Goal: Task Accomplishment & Management: Manage account settings

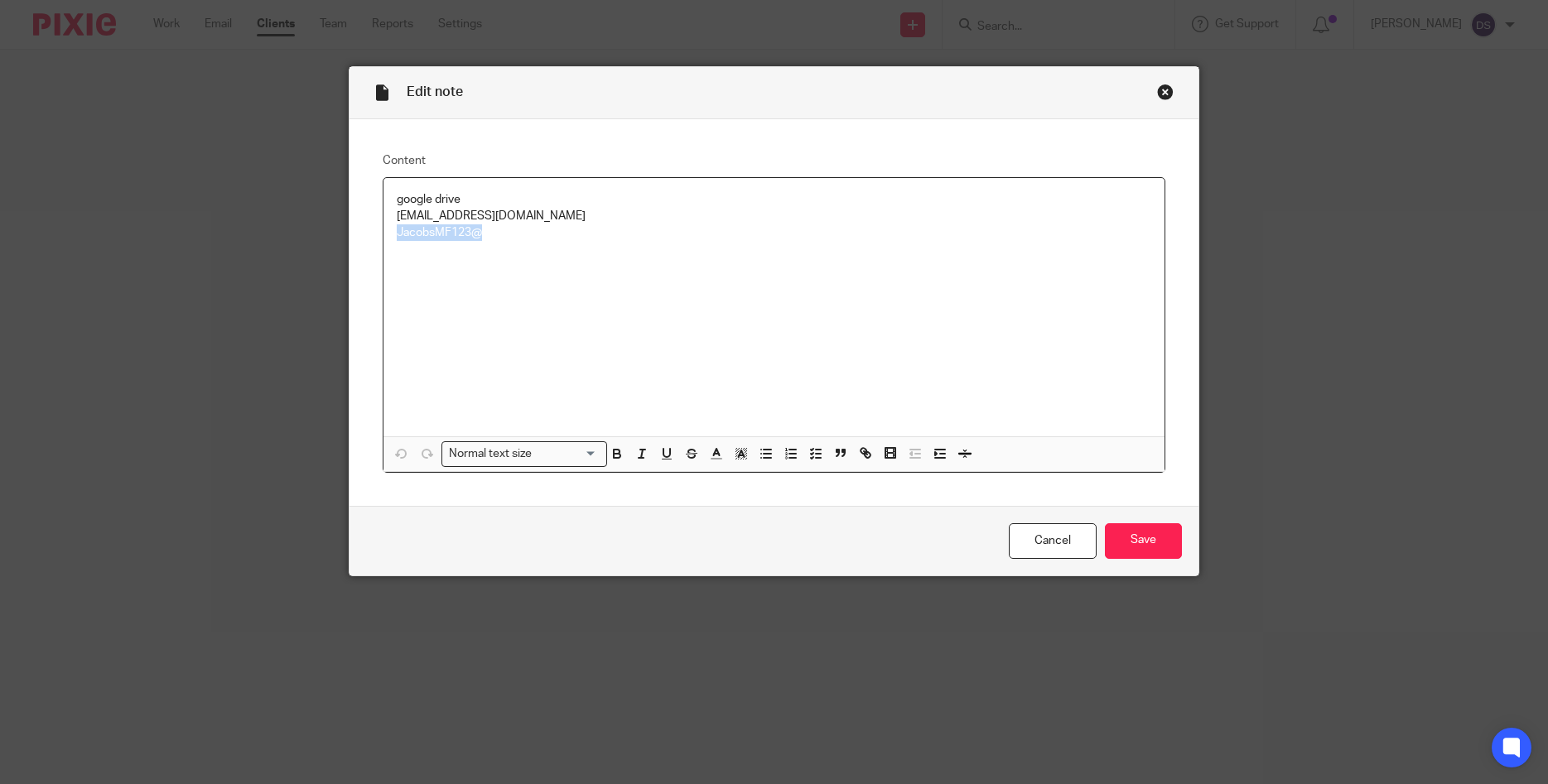
click at [1159, 98] on div "Close this dialog window" at bounding box center [1165, 92] width 17 height 17
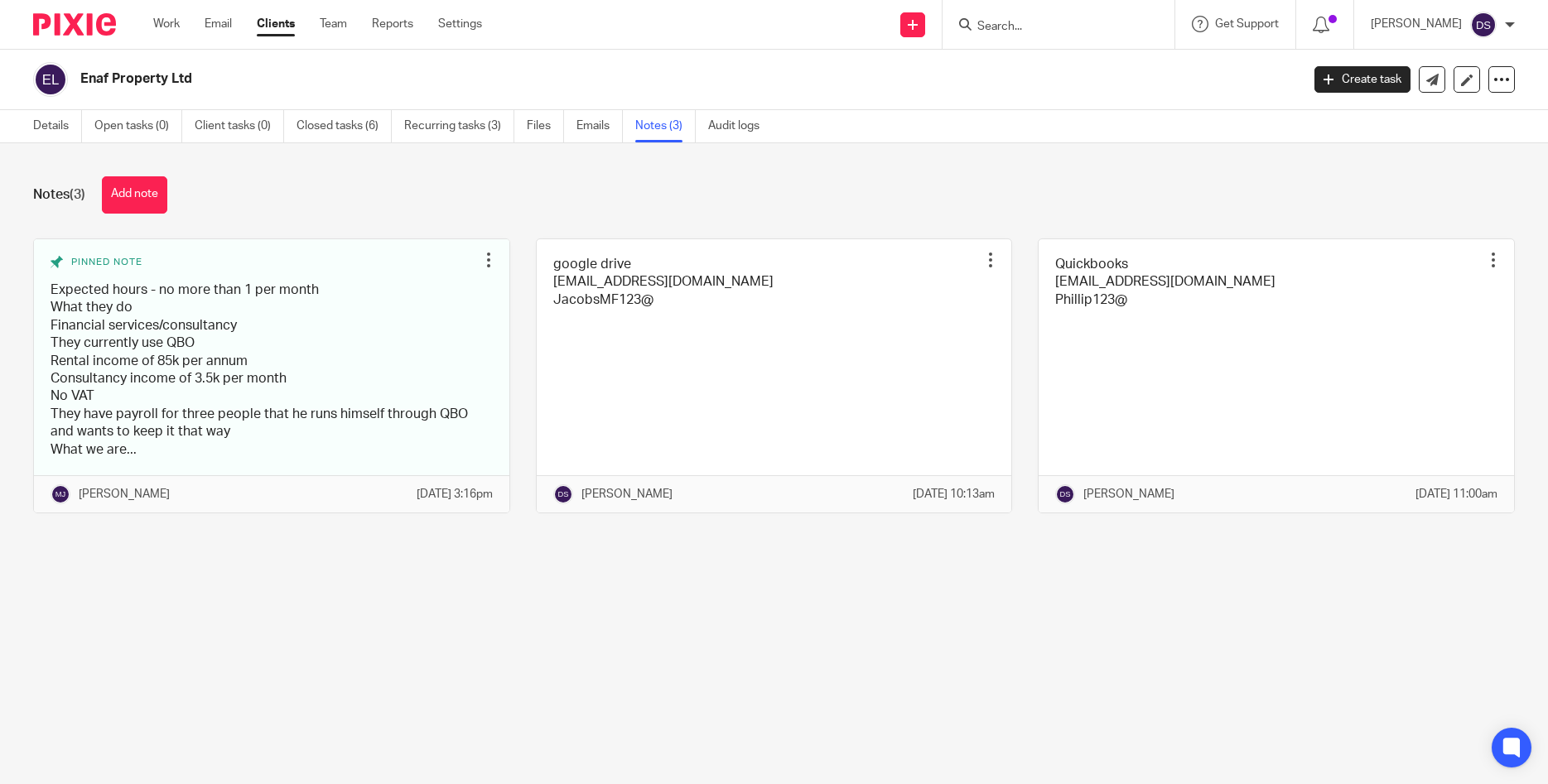
click at [1047, 24] on input "Search" at bounding box center [1050, 28] width 149 height 15
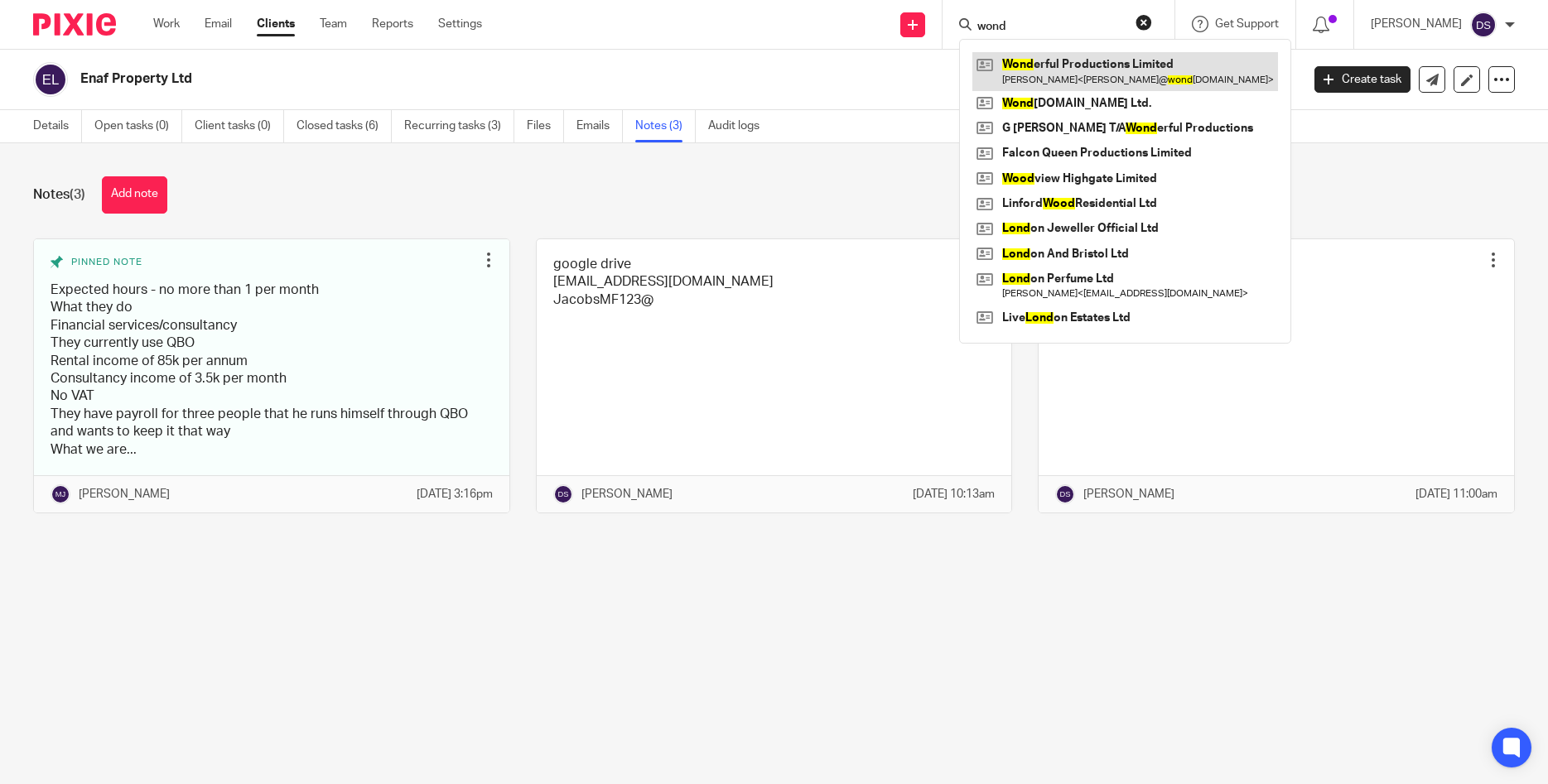
type input "wond"
click at [1058, 72] on link at bounding box center [1126, 71] width 306 height 38
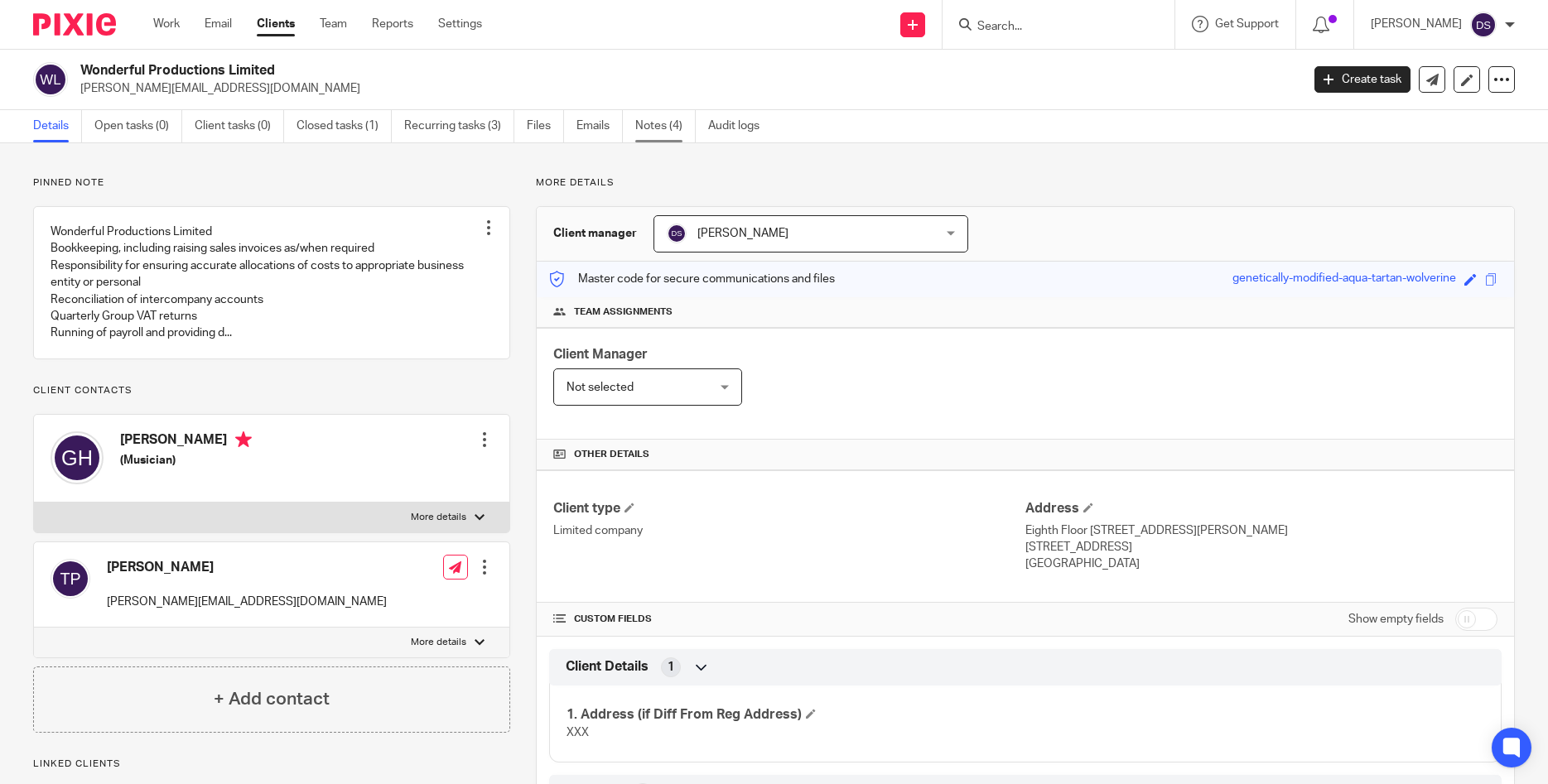
click at [655, 128] on link "Notes (4)" at bounding box center [666, 126] width 61 height 32
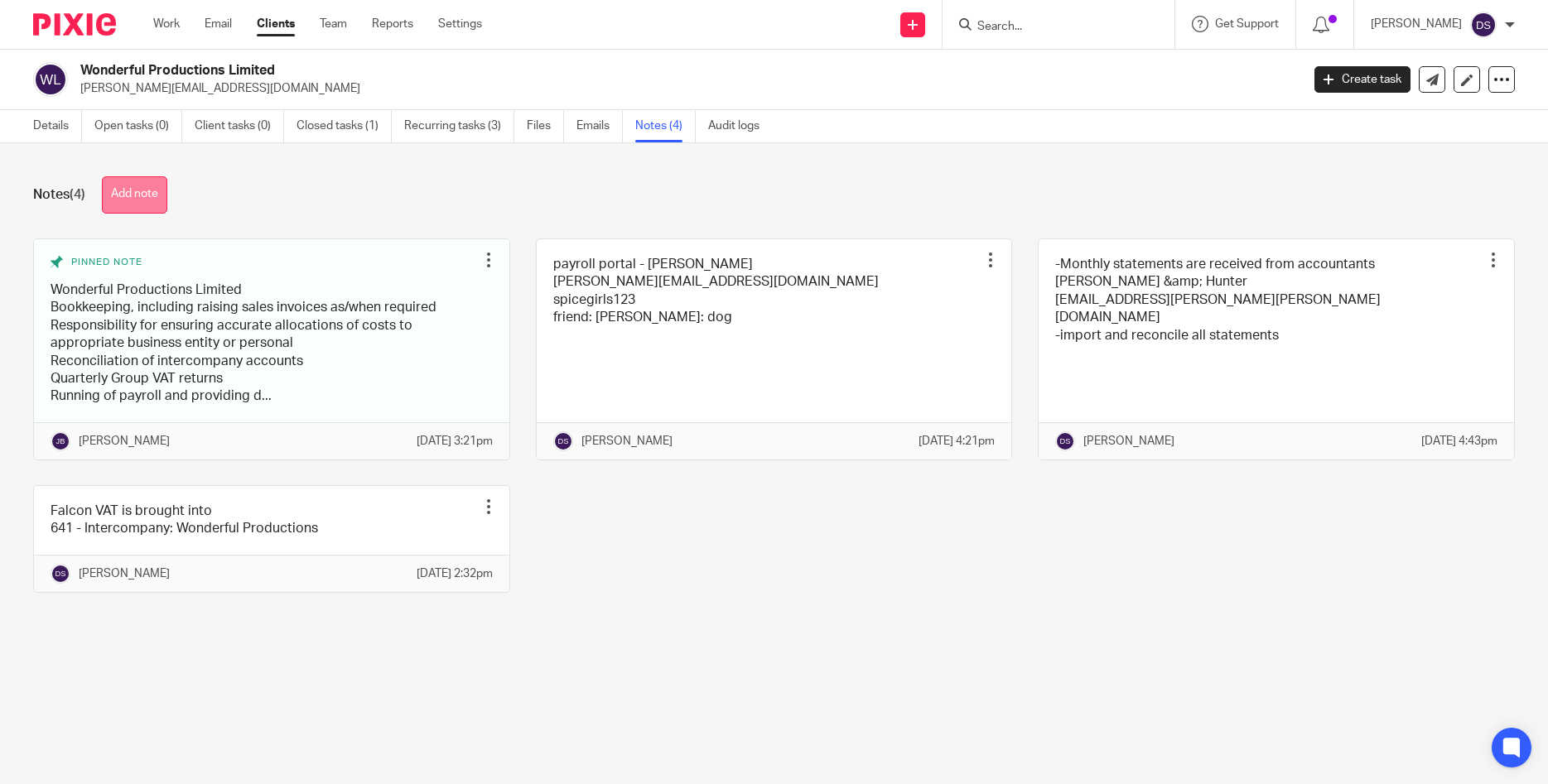
click at [136, 197] on button "Add note" at bounding box center [134, 195] width 65 height 37
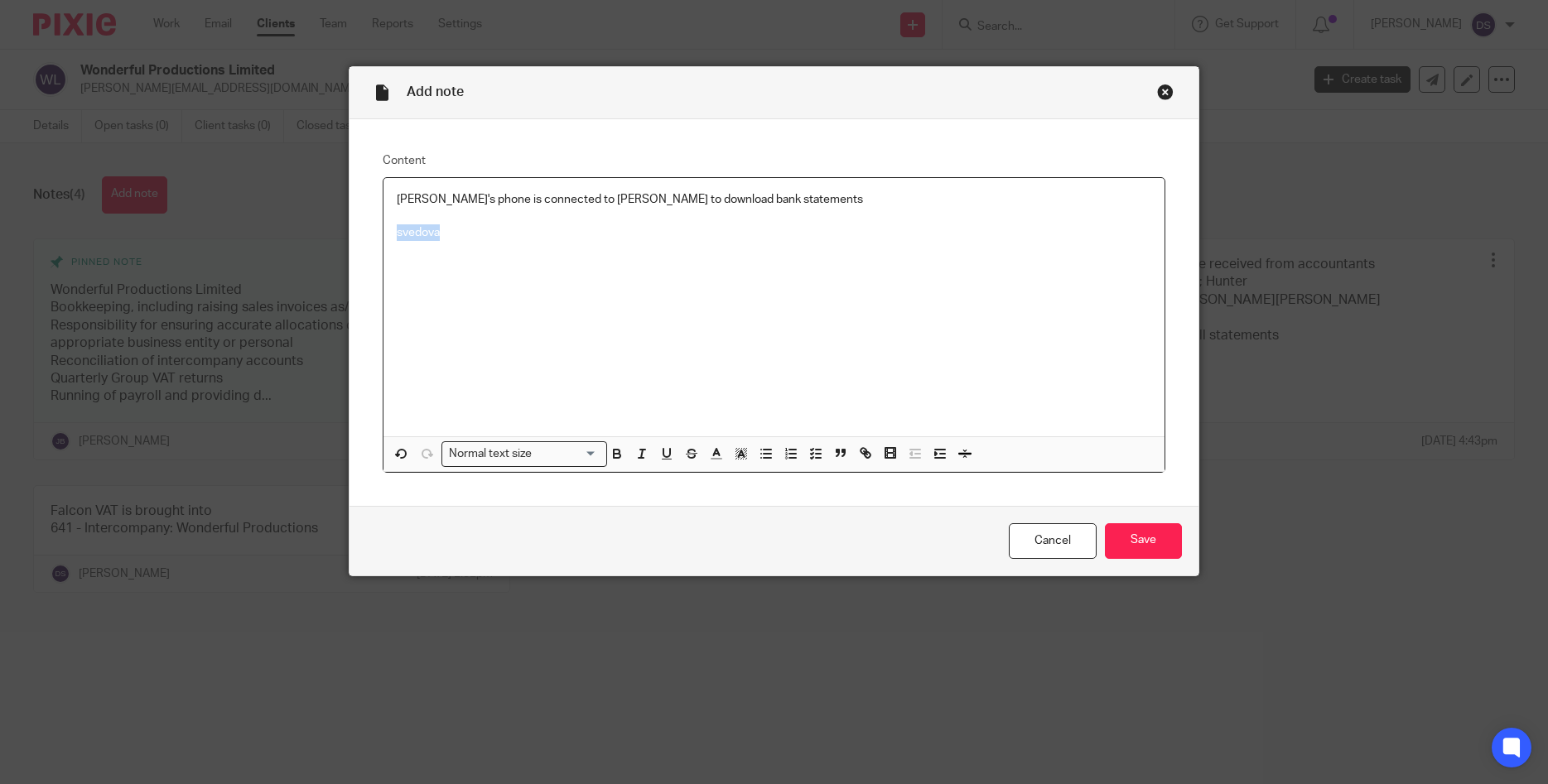
drag, startPoint x: 454, startPoint y: 235, endPoint x: 378, endPoint y: 227, distance: 76.4
click at [378, 228] on div "Content Dasa's phone is connected to Coutts to download bank statements svedova…" at bounding box center [775, 313] width 850 height 387
click at [1133, 542] on input "Save" at bounding box center [1143, 542] width 77 height 35
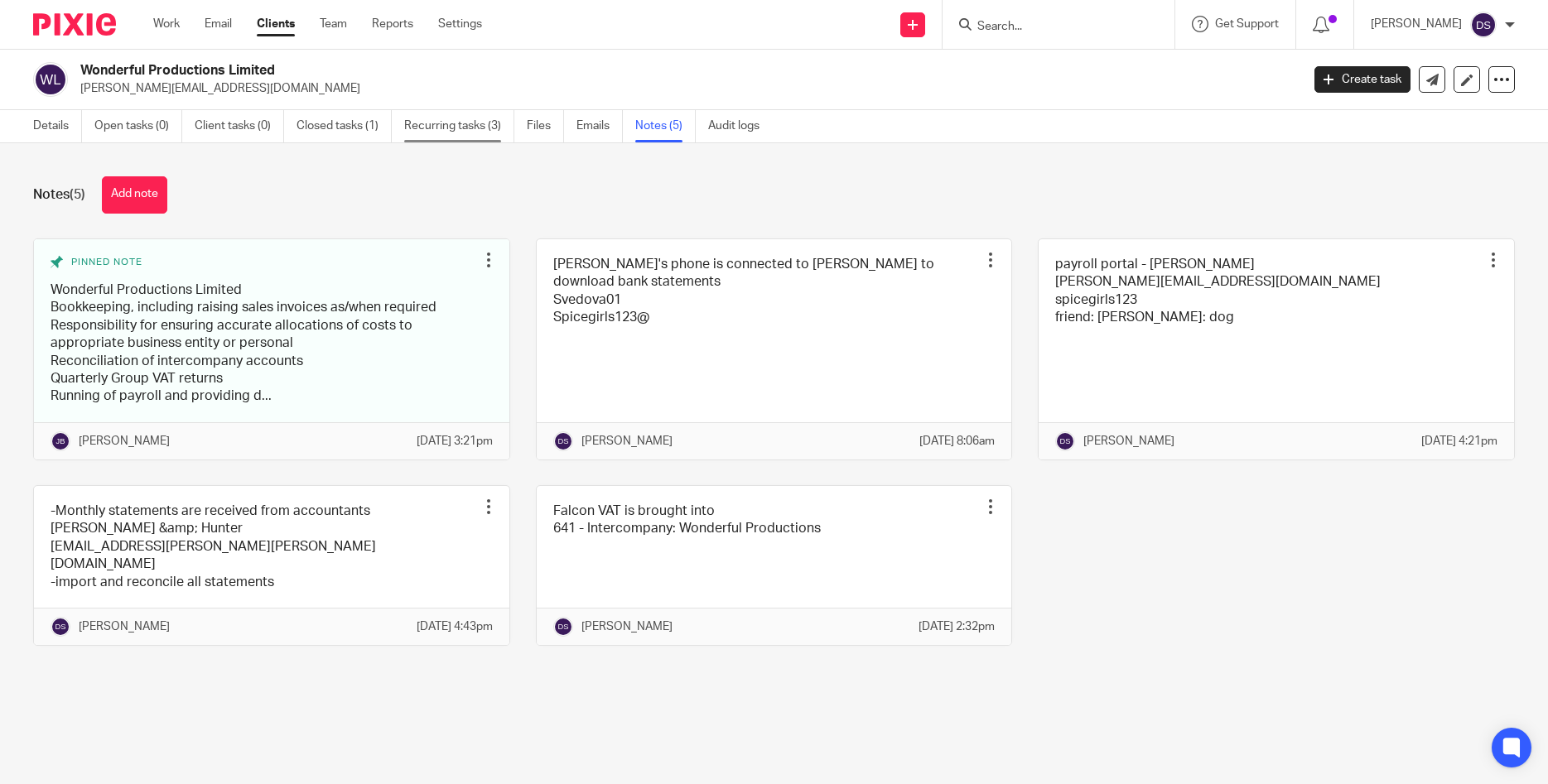
click at [460, 133] on link "Recurring tasks (3)" at bounding box center [459, 126] width 110 height 32
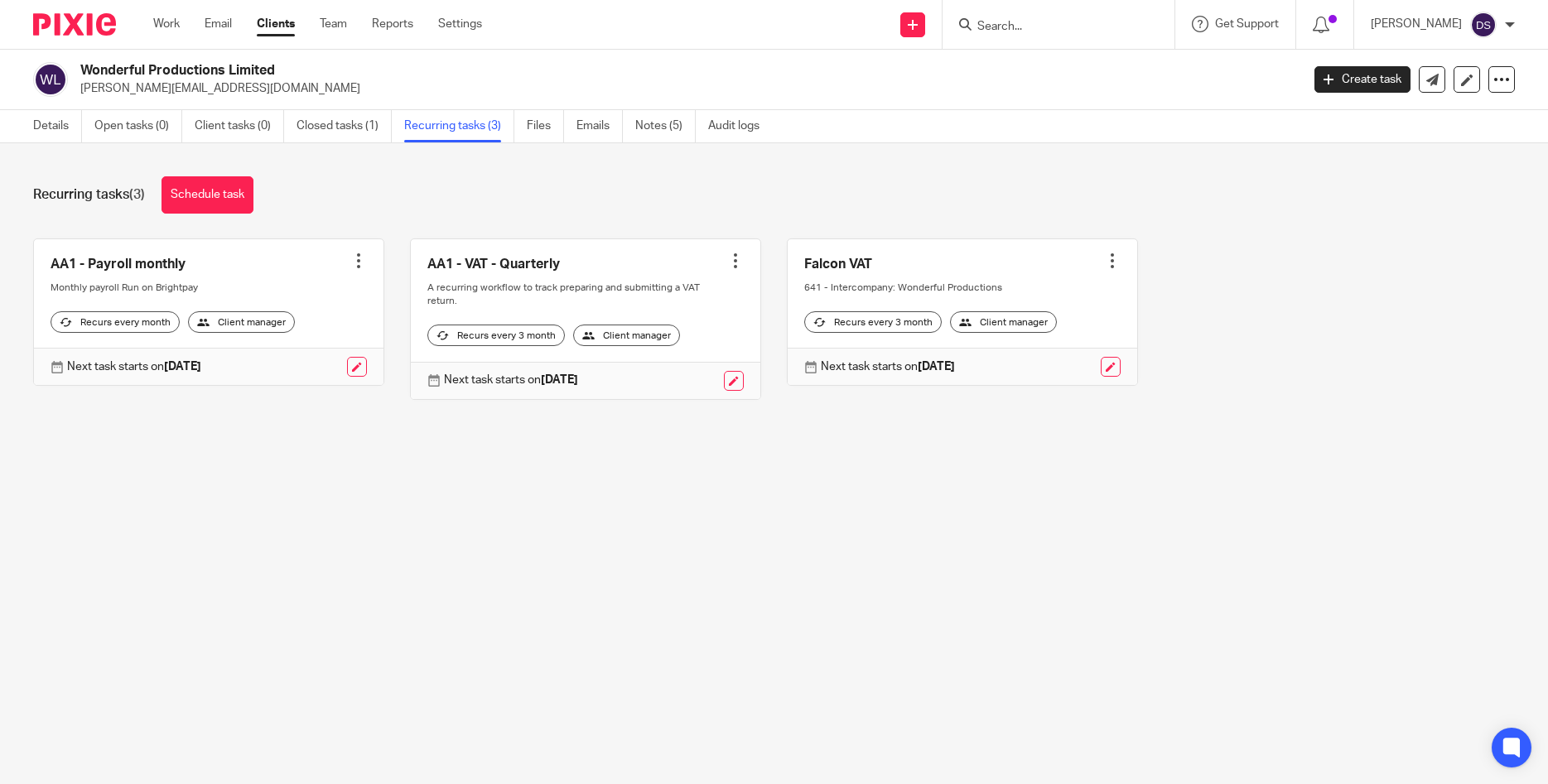
click at [1031, 26] on input "Search" at bounding box center [1050, 28] width 149 height 15
type input "enaf"
click at [1078, 77] on link at bounding box center [1112, 71] width 280 height 38
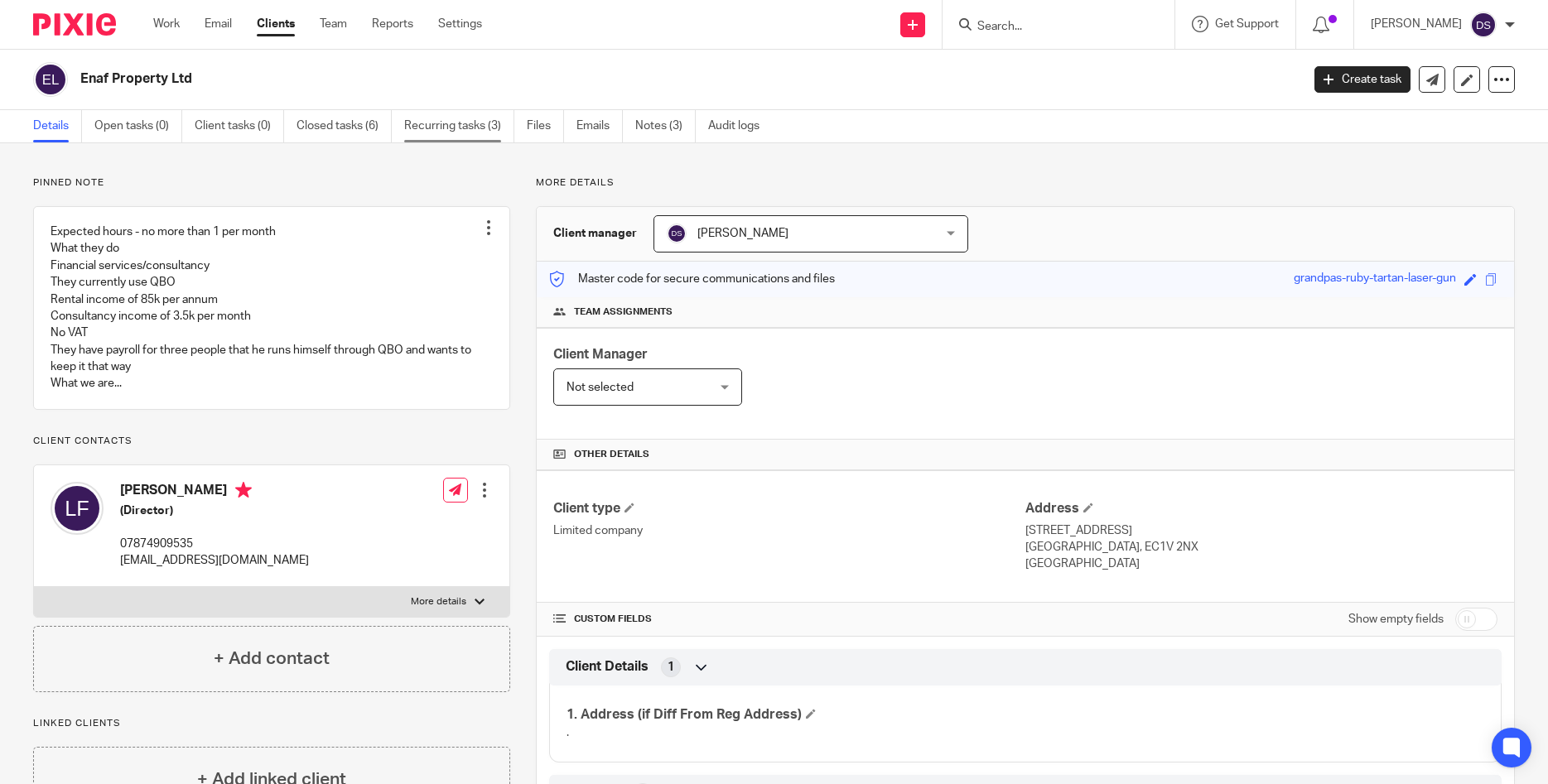
click at [441, 131] on link "Recurring tasks (3)" at bounding box center [459, 126] width 110 height 32
